Goal: Transaction & Acquisition: Purchase product/service

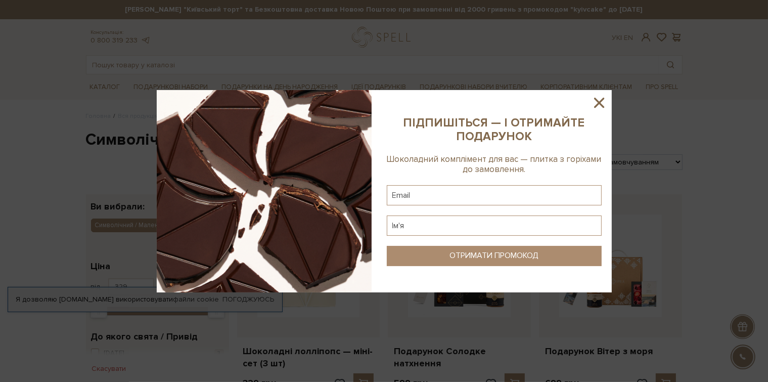
click at [596, 104] on icon at bounding box center [599, 102] width 17 height 17
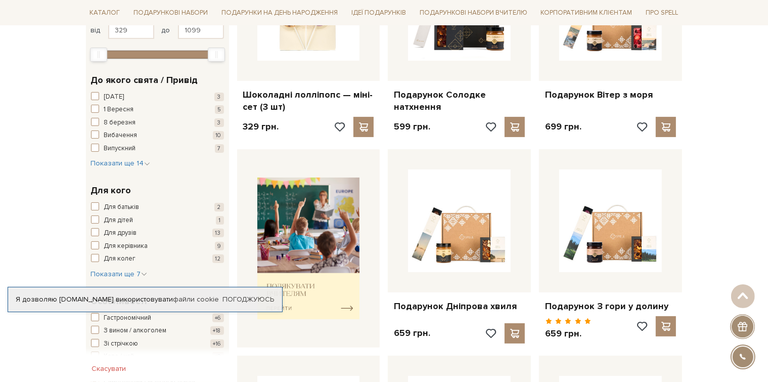
scroll to position [253, 0]
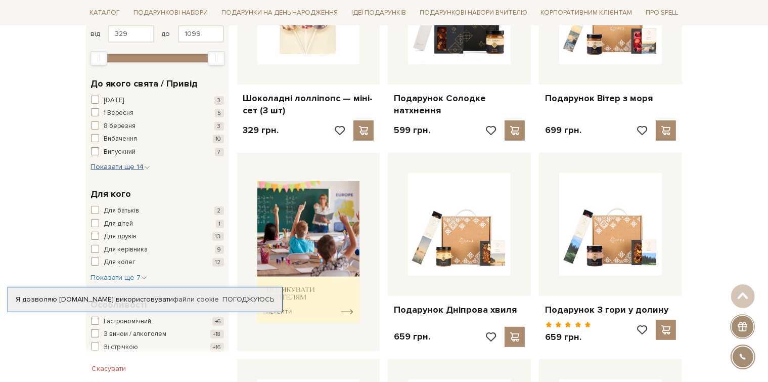
click at [133, 166] on span "Показати ще 14" at bounding box center [120, 166] width 59 height 9
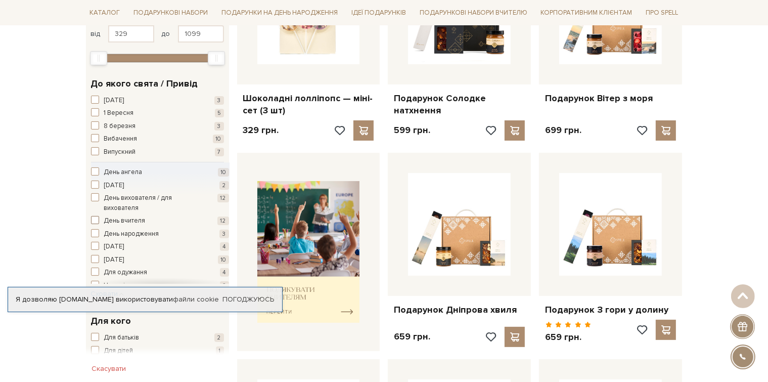
click at [92, 221] on span "button" at bounding box center [95, 220] width 8 height 8
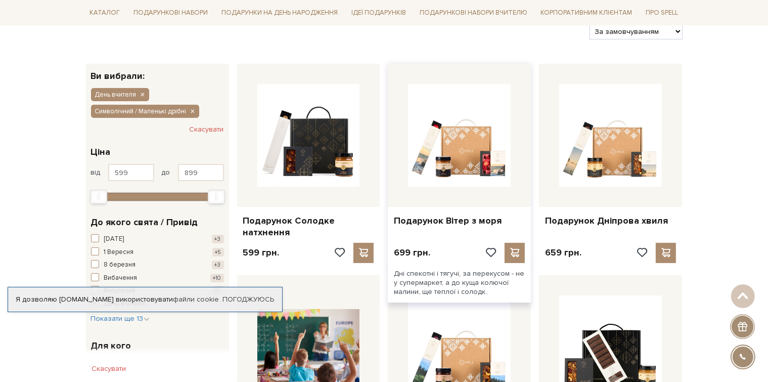
scroll to position [253, 0]
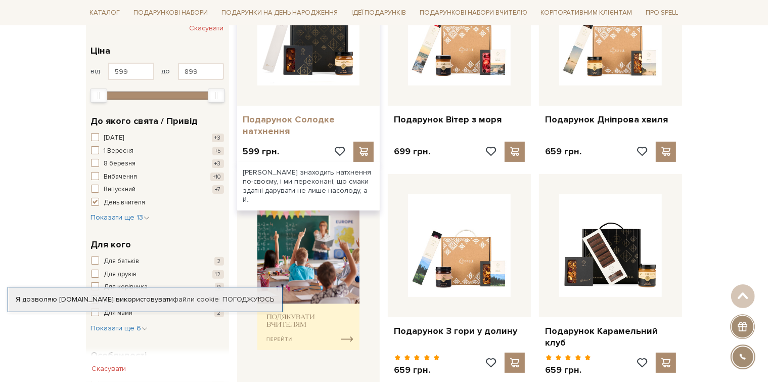
click at [275, 116] on link "Подарунок Солодке натхнення" at bounding box center [308, 126] width 131 height 24
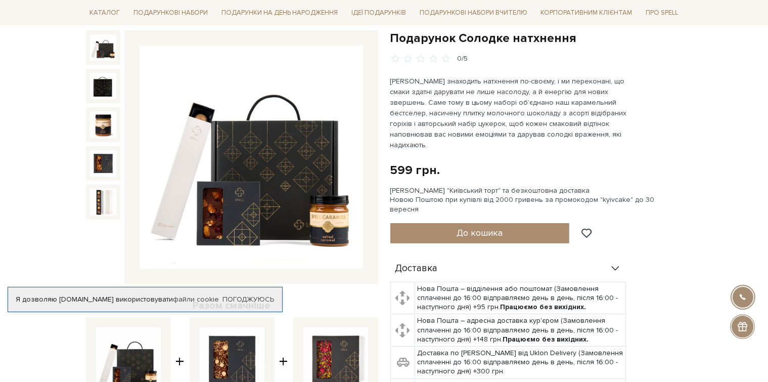
scroll to position [101, 0]
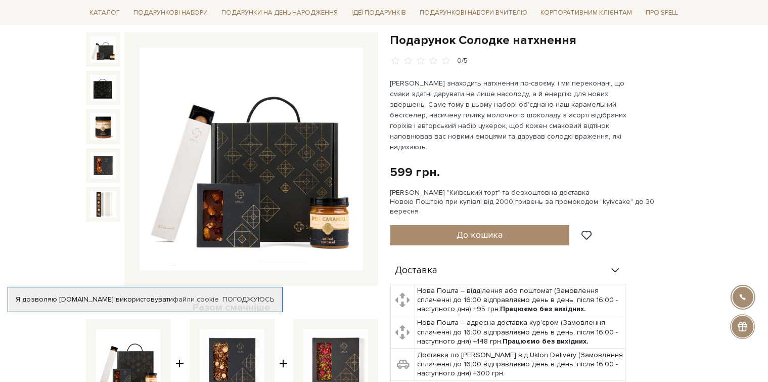
click at [101, 52] on img at bounding box center [103, 49] width 26 height 26
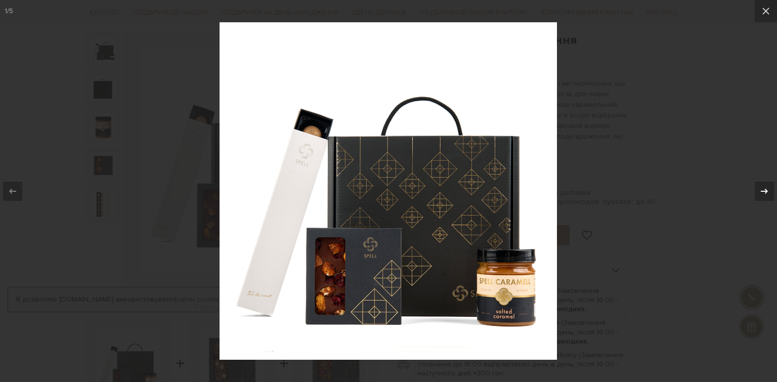
click at [763, 191] on icon at bounding box center [764, 191] width 12 height 12
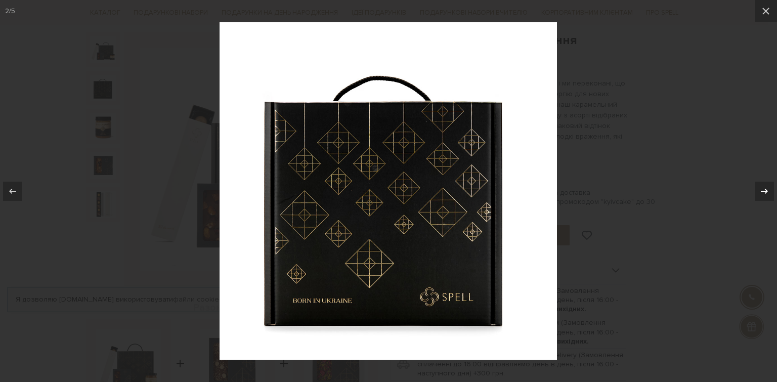
click at [763, 191] on icon at bounding box center [764, 191] width 12 height 12
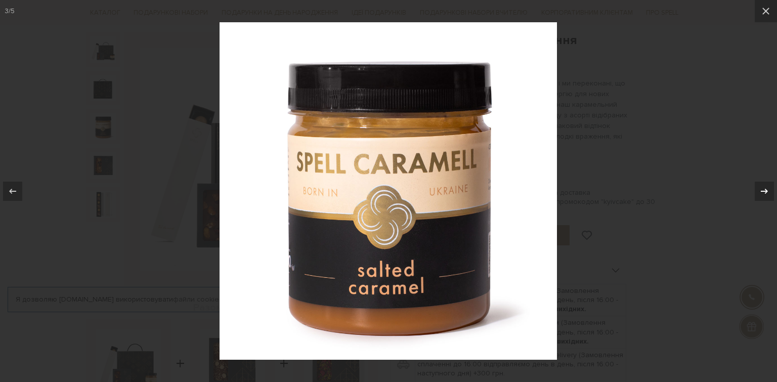
click at [763, 191] on icon at bounding box center [764, 191] width 12 height 12
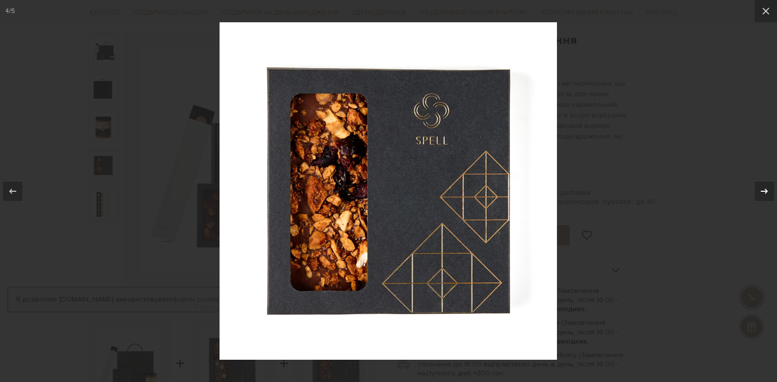
click at [763, 191] on icon at bounding box center [764, 191] width 12 height 12
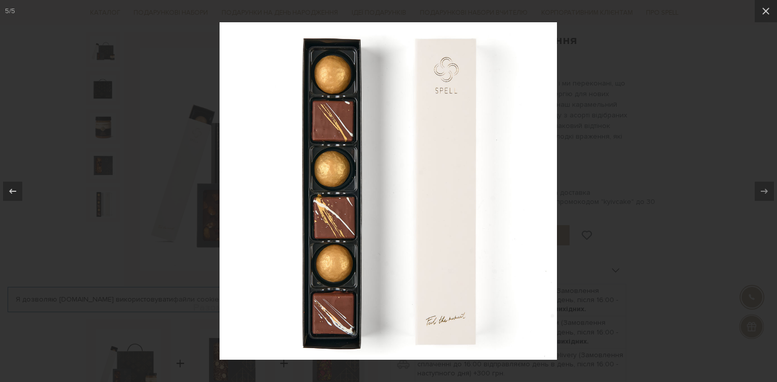
click at [763, 191] on icon at bounding box center [764, 191] width 12 height 12
click at [768, 11] on button at bounding box center [766, 11] width 22 height 22
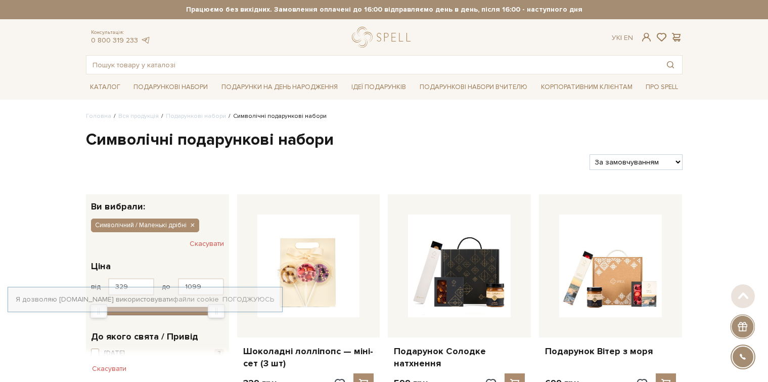
scroll to position [253, 0]
